Goal: Contribute content: Contribute content

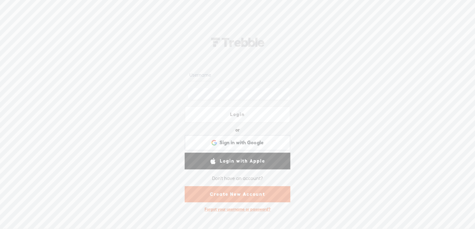
type input "catgetssocial"
click at [243, 113] on link "Login" at bounding box center [237, 114] width 106 height 17
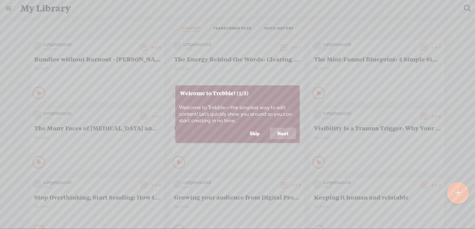
click at [257, 135] on button "Skip" at bounding box center [254, 134] width 25 height 12
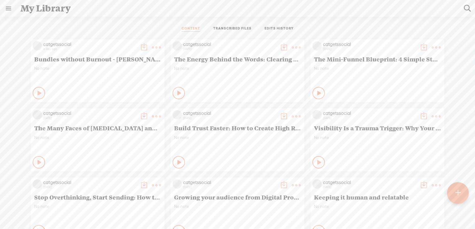
click at [457, 193] on t at bounding box center [457, 193] width 5 height 14
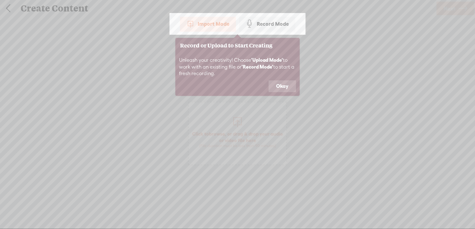
click at [280, 83] on button "Okay" at bounding box center [281, 86] width 27 height 12
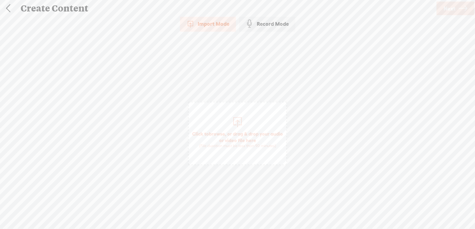
click at [225, 132] on span "browse" at bounding box center [217, 134] width 16 height 6
click at [442, 8] on link "Next" at bounding box center [455, 9] width 38 height 14
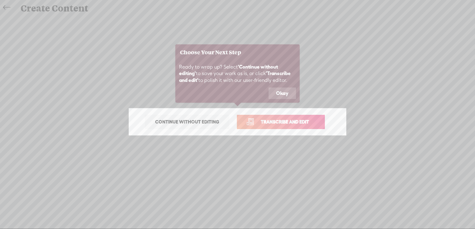
click at [280, 93] on button "Okay" at bounding box center [281, 94] width 27 height 12
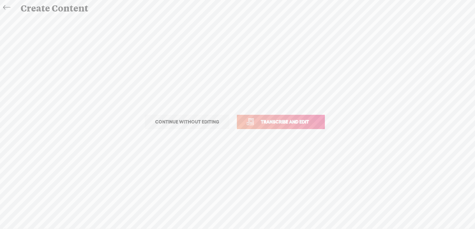
click at [275, 127] on link "Transcribe and edit" at bounding box center [281, 122] width 88 height 14
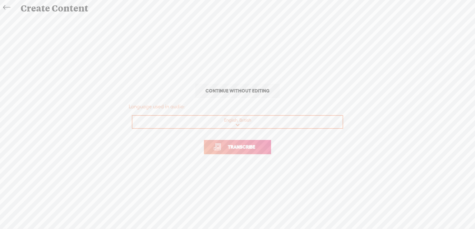
click at [235, 124] on select "Choose a language Afrikaans Albanian Amharic Arabic, Gulf Arabic, Modern Standa…" at bounding box center [237, 122] width 211 height 13
select select "en-AU"
click at [132, 116] on select "Choose a language Afrikaans Albanian Amharic Arabic, Gulf Arabic, Modern Standa…" at bounding box center [237, 122] width 211 height 13
click at [232, 148] on span "Transcribe" at bounding box center [241, 146] width 40 height 7
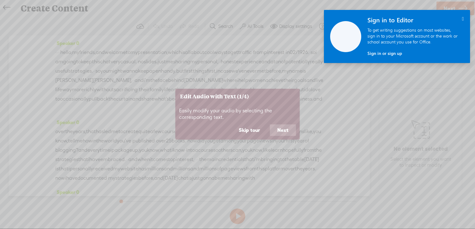
click at [252, 129] on button "Skip tour" at bounding box center [249, 131] width 36 height 12
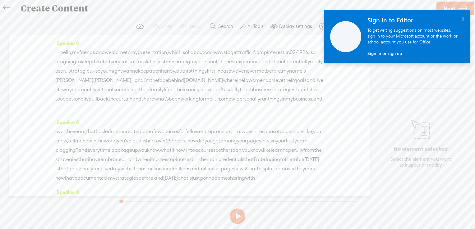
drag, startPoint x: 461, startPoint y: 19, endPoint x: 323, endPoint y: 25, distance: 138.6
click at [461, 19] on icon "" at bounding box center [462, 18] width 2 height 5
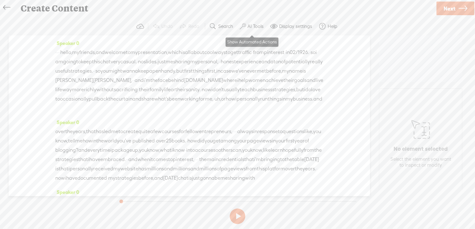
click at [251, 24] on label "AI Tools" at bounding box center [255, 26] width 16 height 6
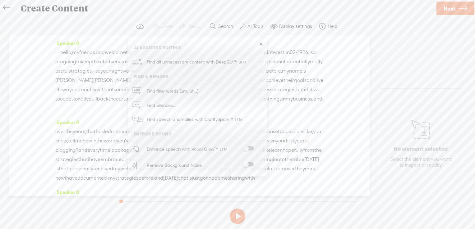
click at [250, 148] on span at bounding box center [247, 148] width 11 height 4
click at [250, 163] on span at bounding box center [247, 164] width 11 height 4
click at [452, 10] on span "Next" at bounding box center [449, 9] width 12 height 16
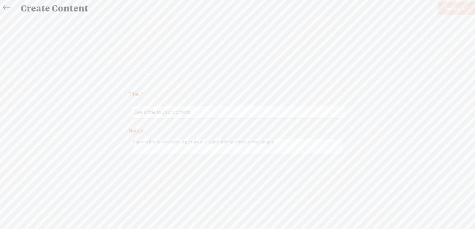
click at [162, 111] on input "text" at bounding box center [238, 112] width 213 height 12
paste input "[PERSON_NAME]"
type input "[PERSON_NAME]"
click at [461, 5] on link "Finish" at bounding box center [456, 9] width 37 height 14
